Goal: Check status: Check status

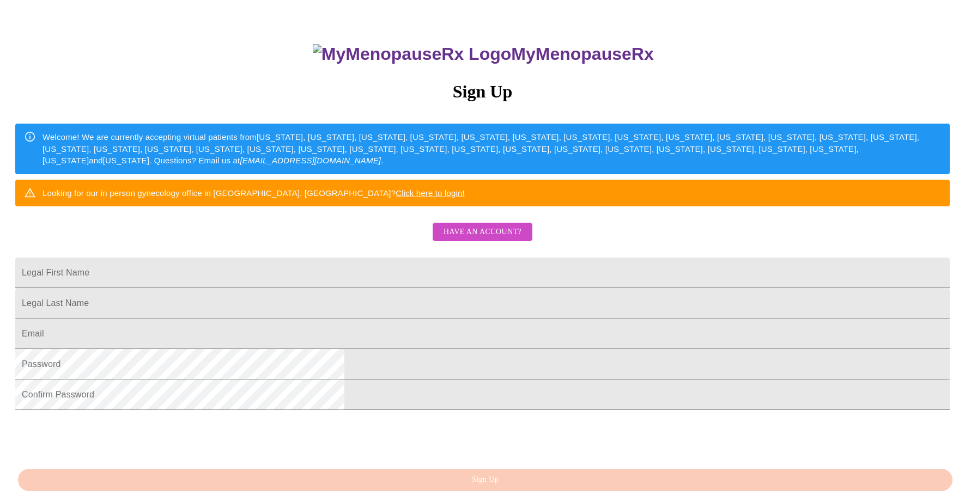
scroll to position [191, 0]
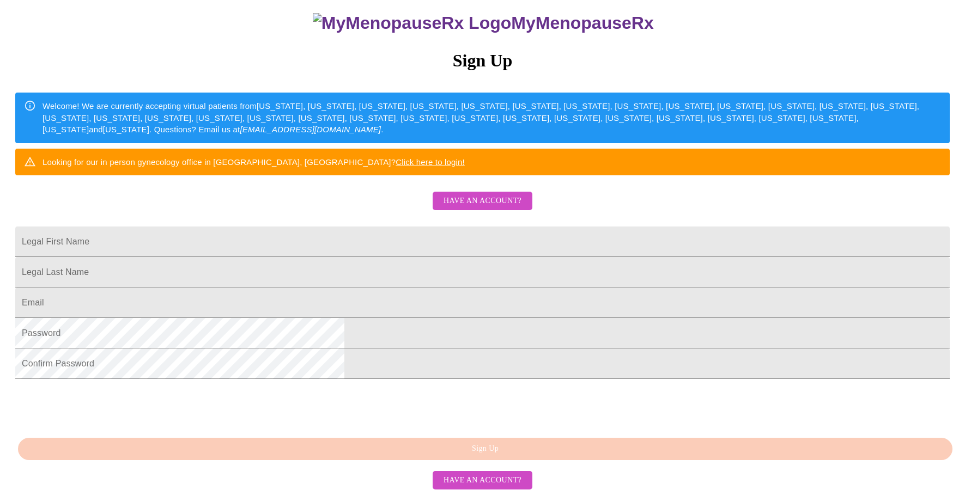
click at [465, 195] on span "Have an account?" at bounding box center [483, 202] width 78 height 14
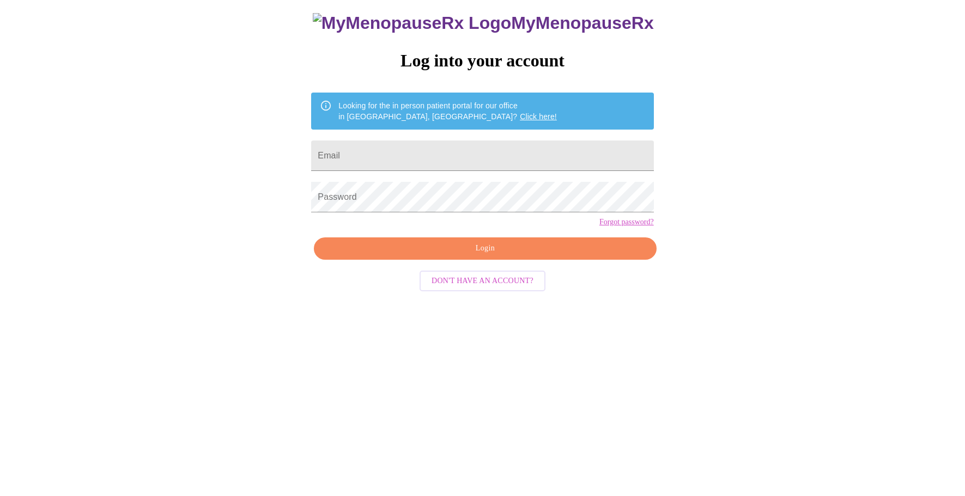
scroll to position [11, 0]
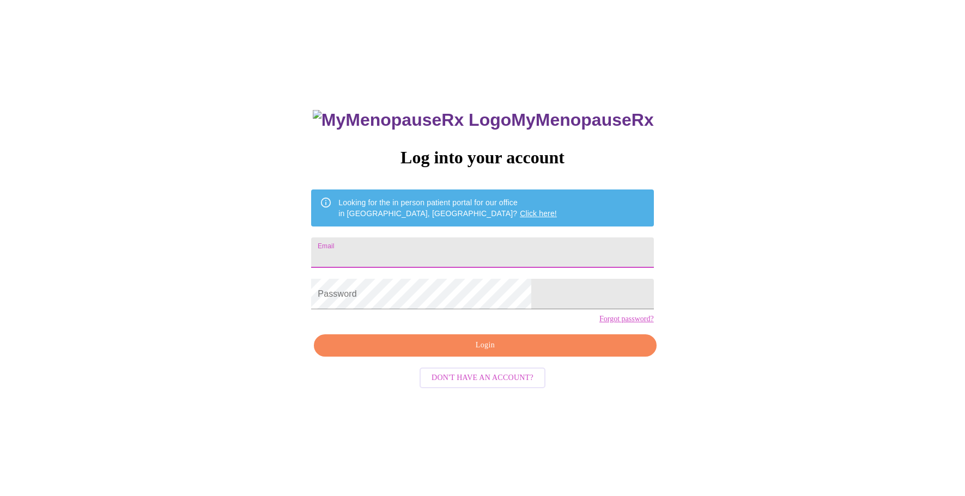
click at [453, 246] on input "Email" at bounding box center [482, 253] width 342 height 31
type input "[EMAIL_ADDRESS][DOMAIN_NAME]"
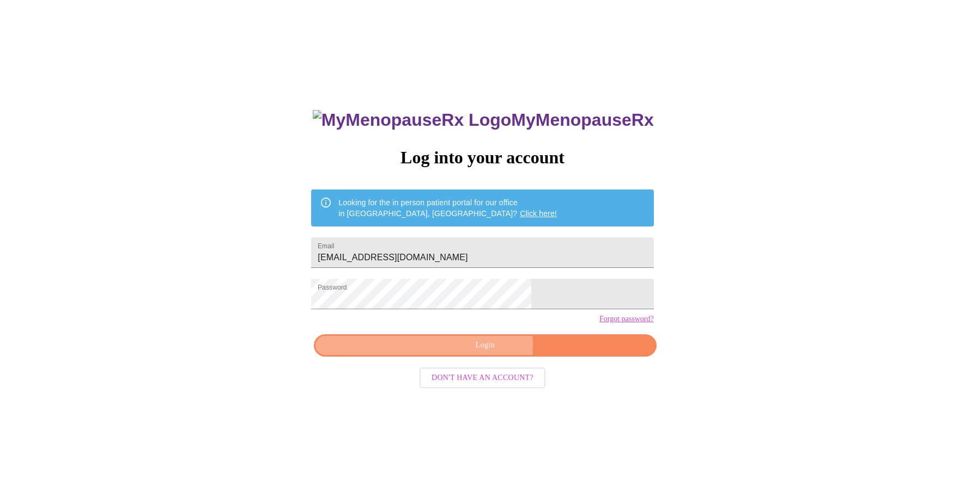
click at [451, 353] on span "Login" at bounding box center [484, 346] width 317 height 14
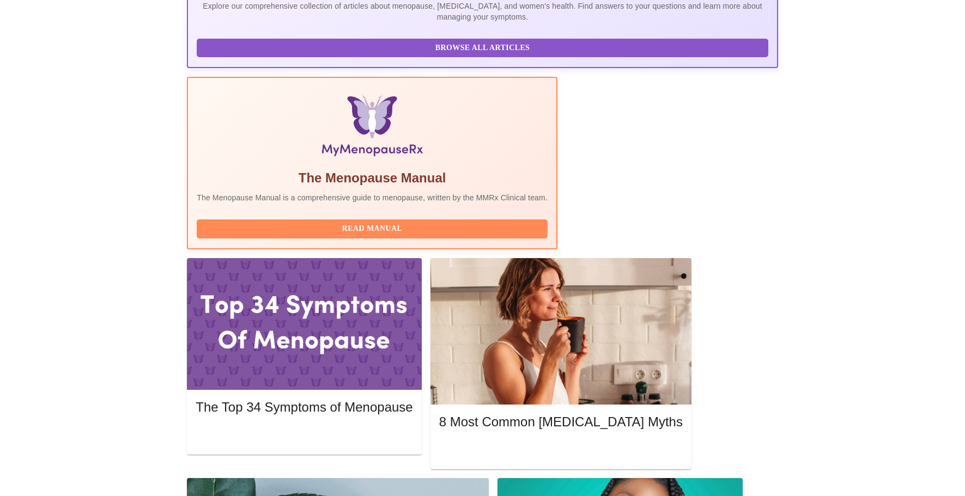
scroll to position [272, 0]
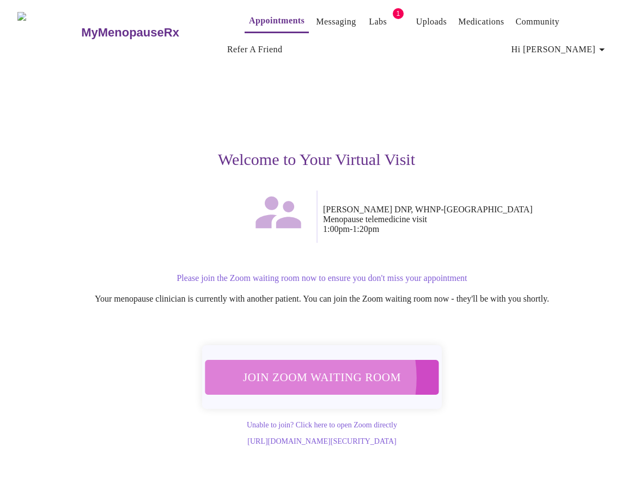
click at [298, 377] on span "Join Zoom Waiting Room" at bounding box center [322, 377] width 205 height 20
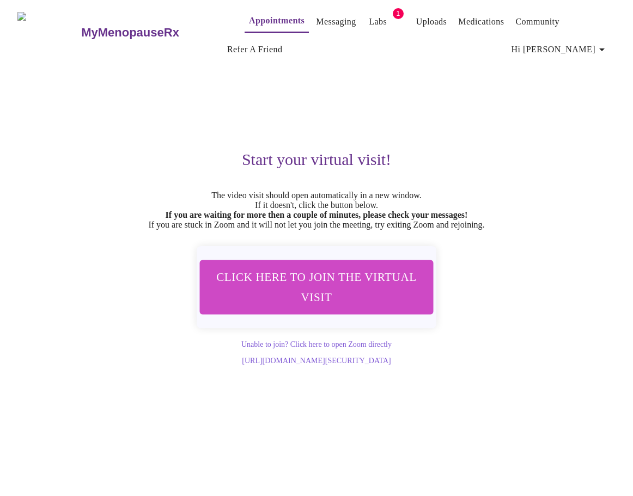
click at [384, 290] on span "Click here to join the virtual visit" at bounding box center [316, 287] width 205 height 40
